Goal: Navigation & Orientation: Find specific page/section

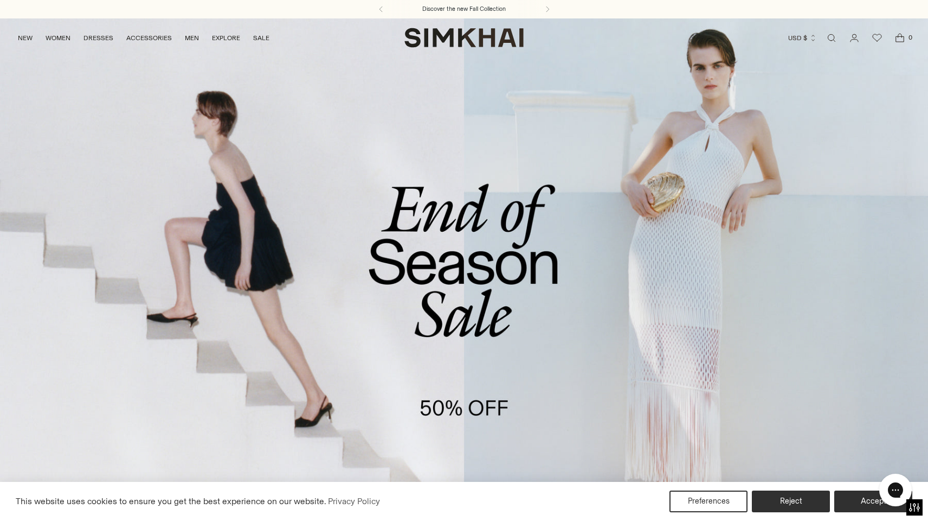
click at [471, 312] on link "/collections/sale" at bounding box center [464, 284] width 928 height 532
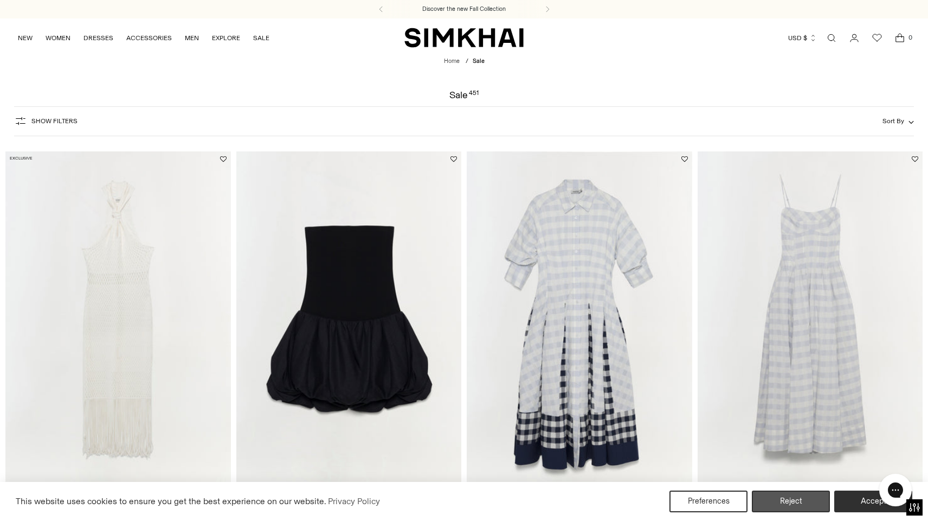
click at [777, 497] on button "Reject" at bounding box center [791, 501] width 78 height 22
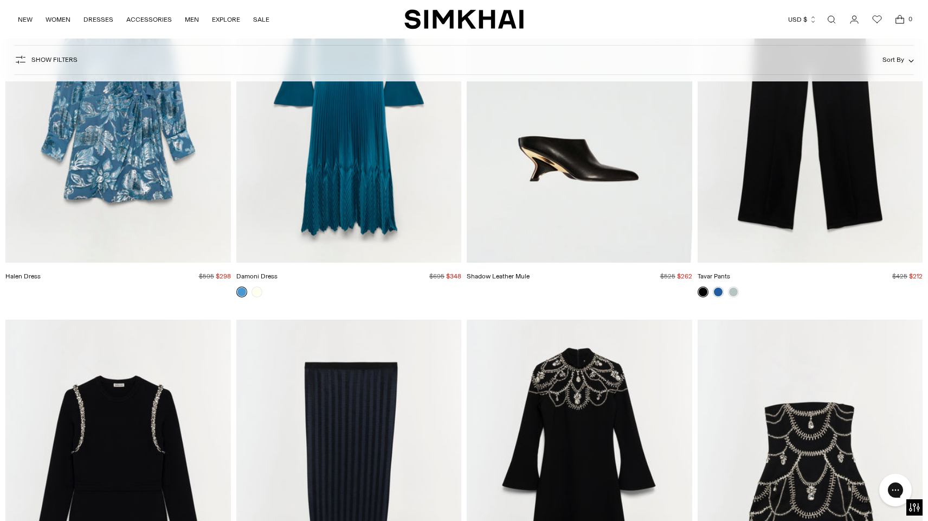
scroll to position [13999, 0]
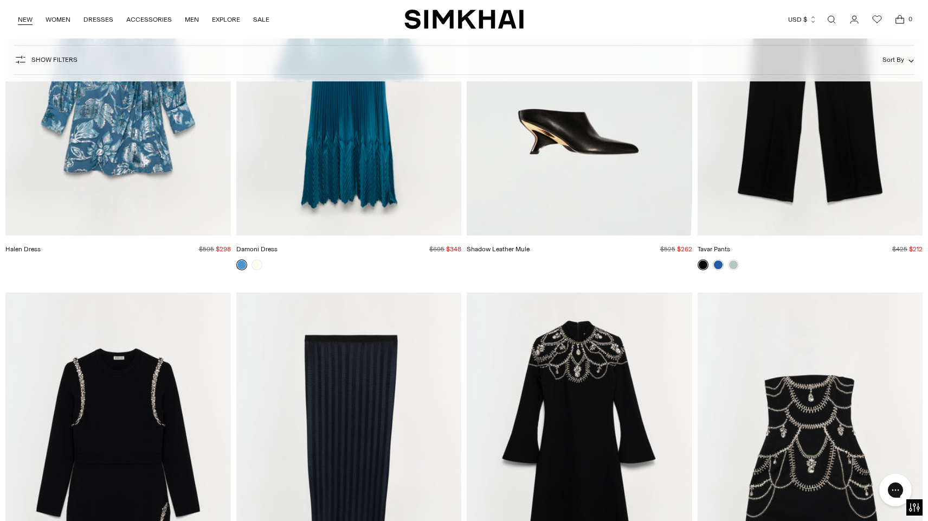
click at [22, 24] on link "NEW" at bounding box center [25, 20] width 15 height 24
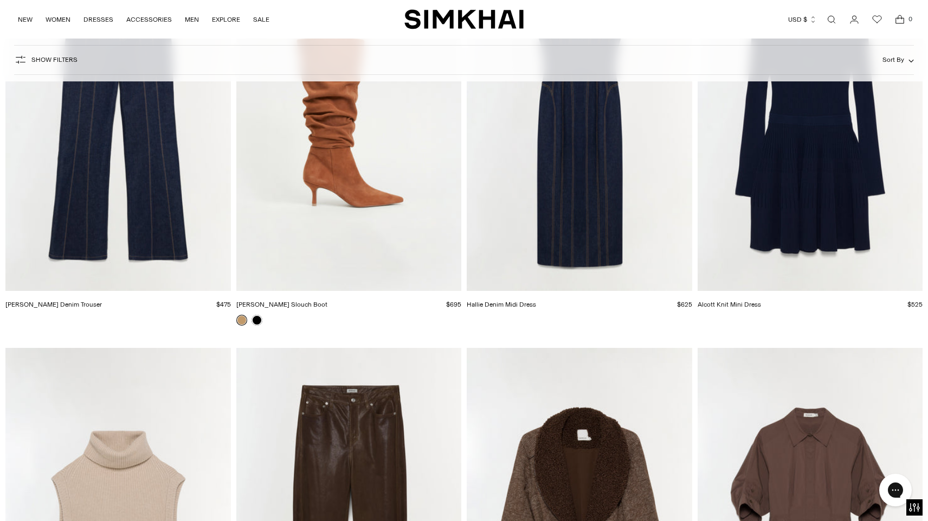
scroll to position [11643, 0]
